Goal: Task Accomplishment & Management: Manage account settings

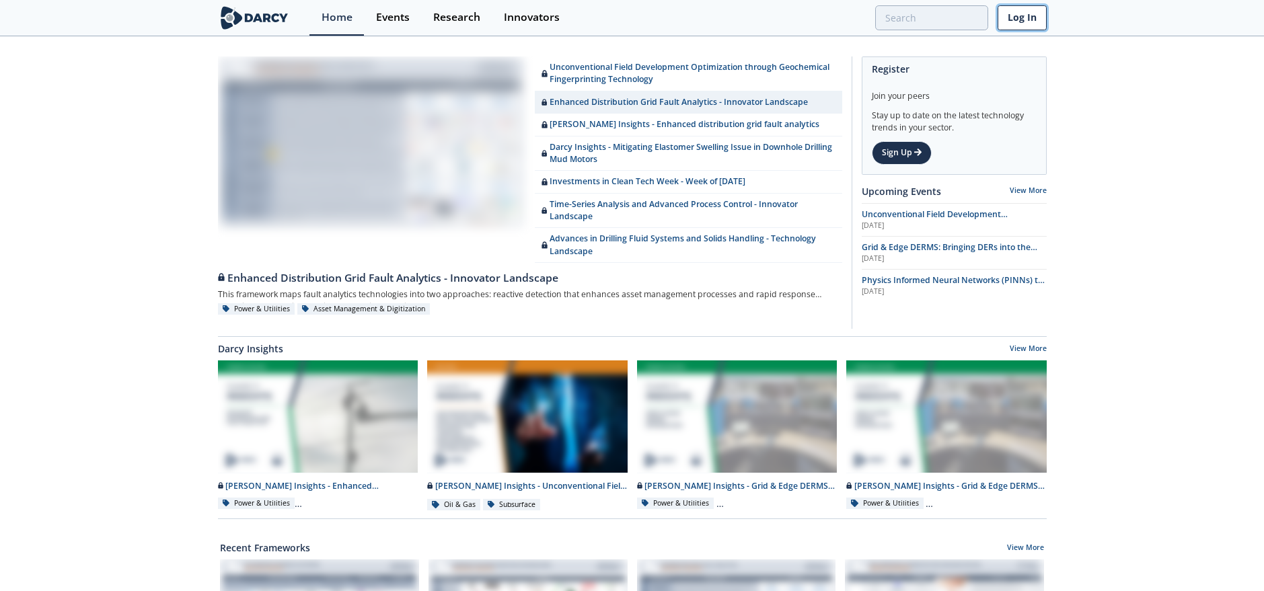
click at [1022, 10] on link "Log In" at bounding box center [1021, 17] width 49 height 25
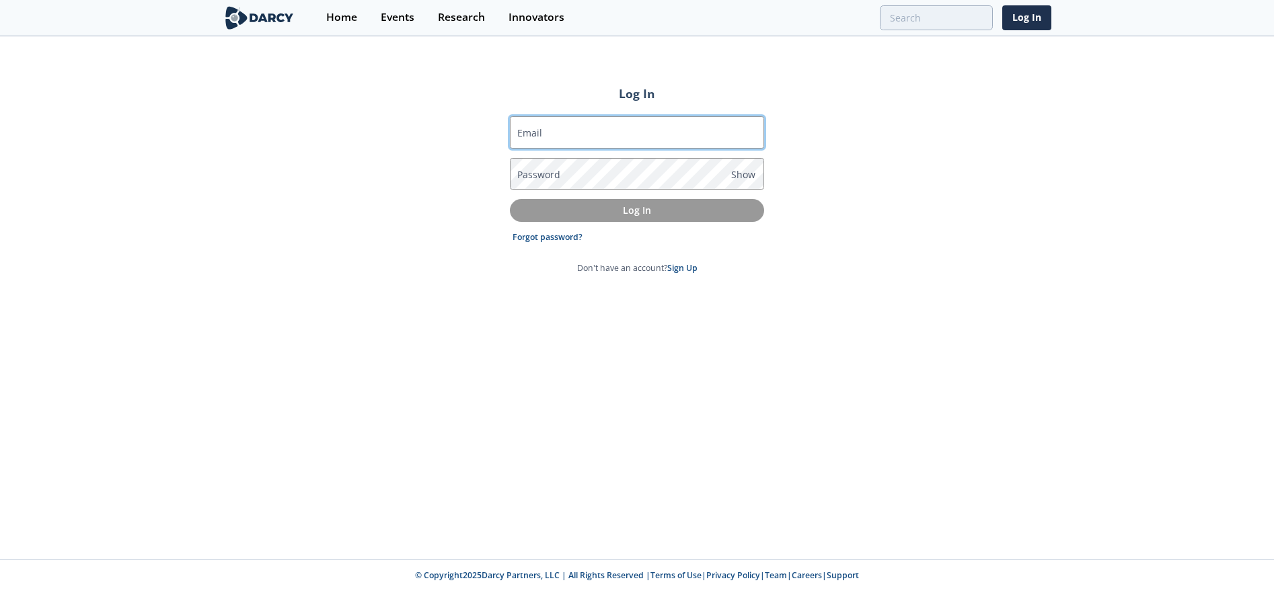
click at [626, 130] on input "Email" at bounding box center [637, 132] width 254 height 32
type input "[EMAIL_ADDRESS][PERSON_NAME][DOMAIN_NAME]"
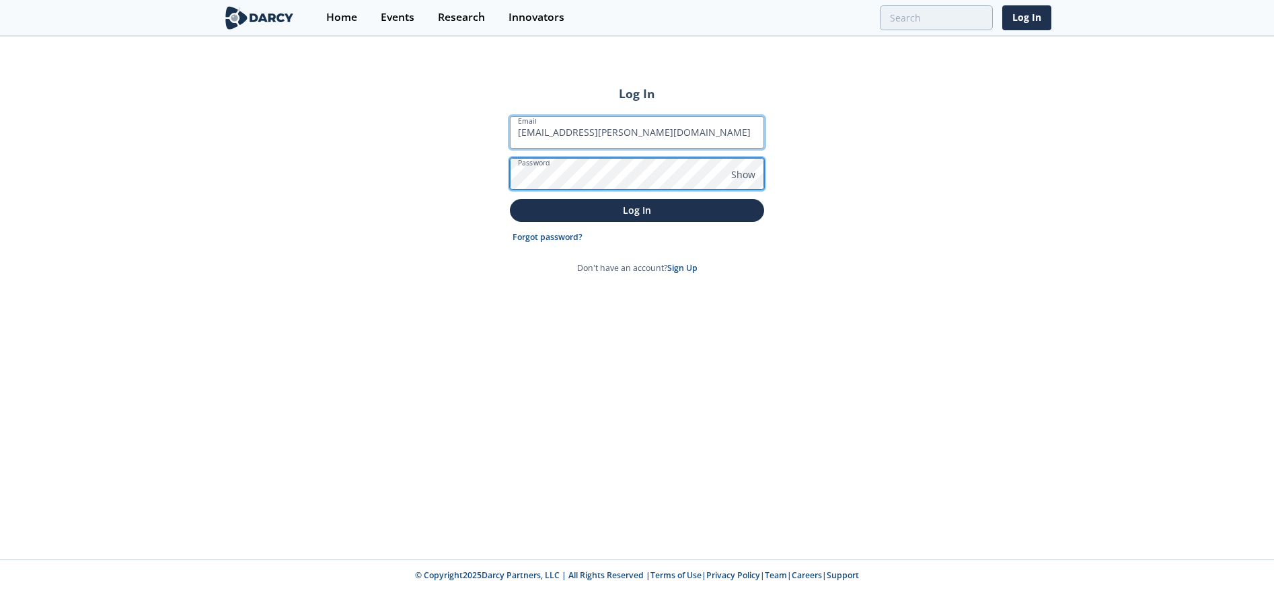
click at [510, 199] on button "Log In" at bounding box center [637, 210] width 254 height 22
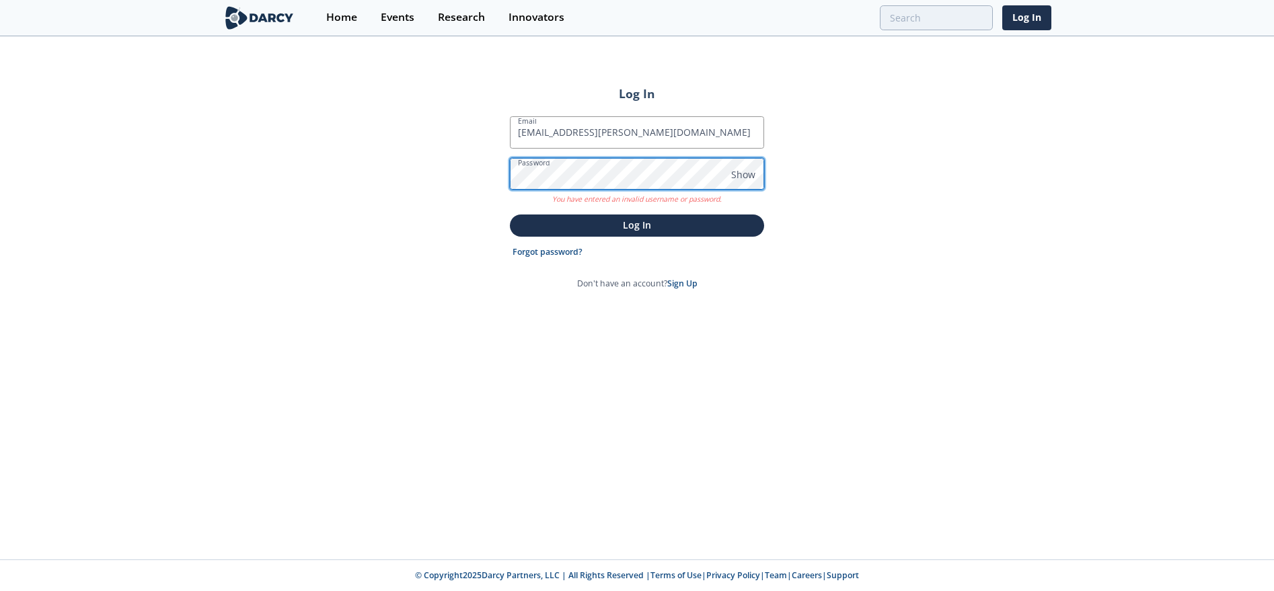
click at [435, 175] on div "Log In Email [EMAIL_ADDRESS][PERSON_NAME][DOMAIN_NAME] Password Show You have e…" at bounding box center [637, 299] width 1274 height 522
click at [510, 215] on button "Log In" at bounding box center [637, 226] width 254 height 22
click at [473, 184] on div "Log In Email [EMAIL_ADDRESS][PERSON_NAME][DOMAIN_NAME] Password Show You have e…" at bounding box center [637, 299] width 1274 height 522
click at [510, 215] on button "Log In" at bounding box center [637, 226] width 254 height 22
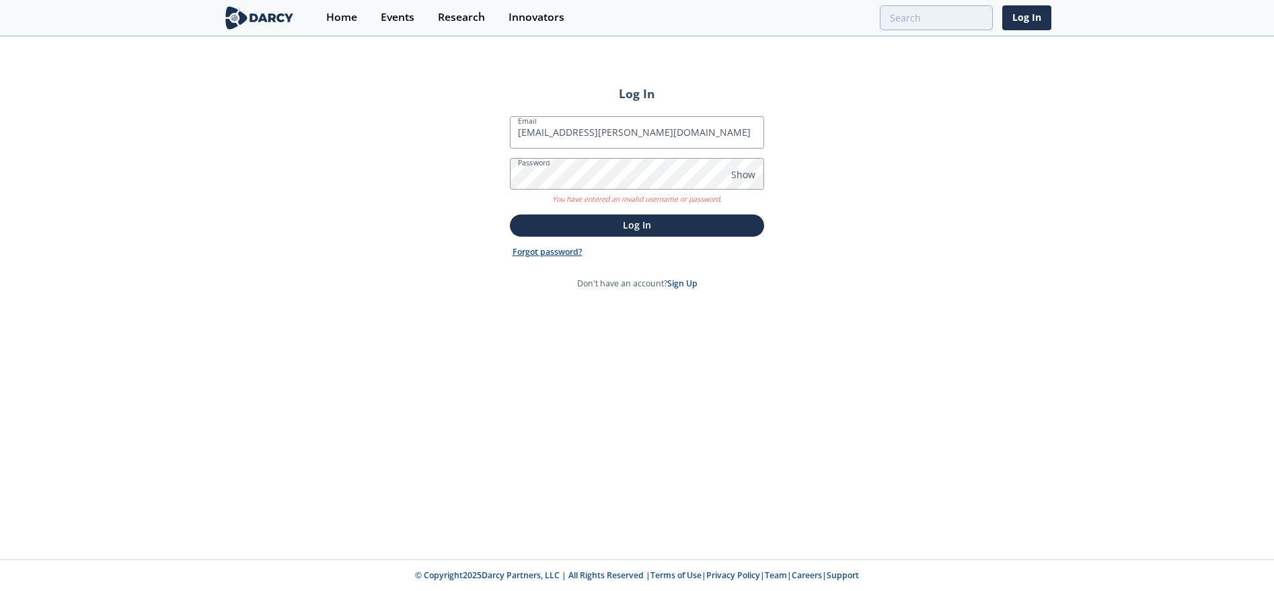
click at [531, 250] on link "Forgot password?" at bounding box center [548, 252] width 70 height 12
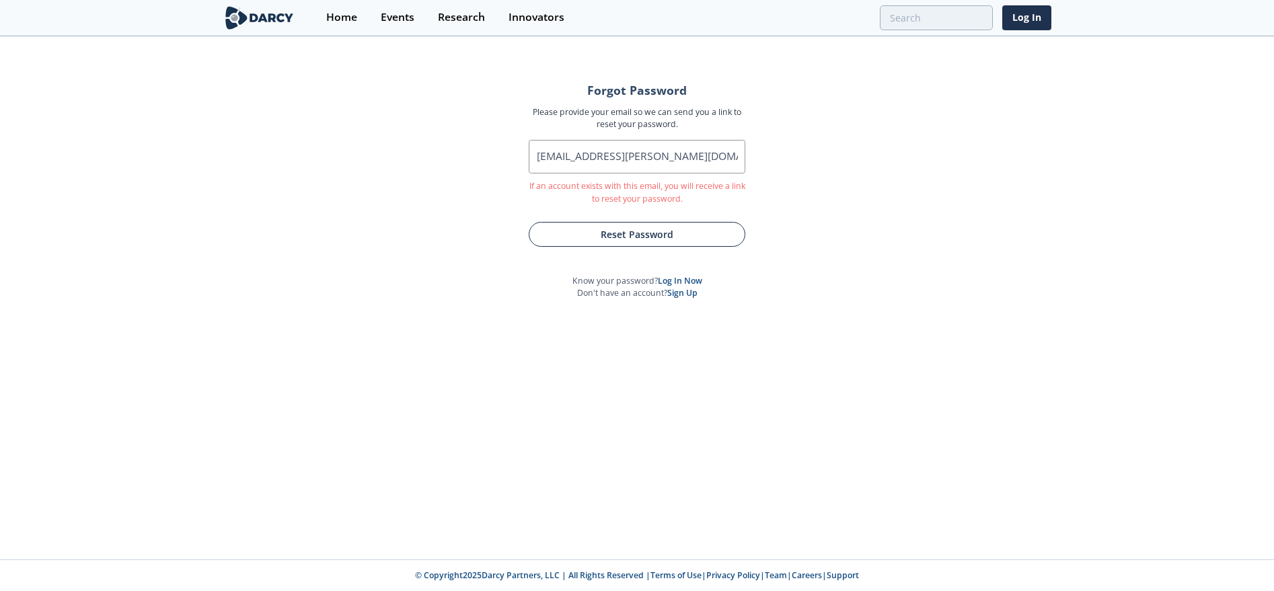
click at [626, 231] on button "Reset Password" at bounding box center [637, 234] width 217 height 25
